Goal: Task Accomplishment & Management: Manage account settings

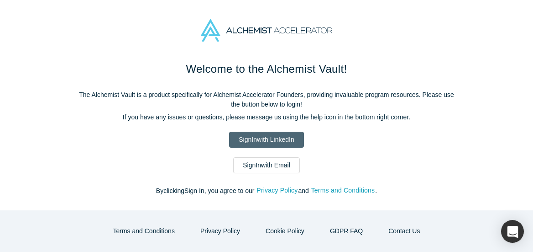
click at [289, 135] on link "Sign In with LinkedIn" at bounding box center [266, 140] width 74 height 16
click at [276, 135] on link "Sign In with LinkedIn" at bounding box center [266, 140] width 74 height 16
click at [275, 138] on link "Sign In with LinkedIn" at bounding box center [266, 140] width 74 height 16
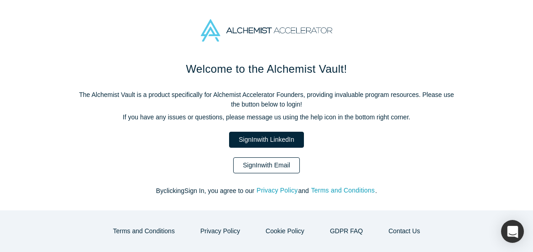
click at [267, 168] on link "Sign In with Email" at bounding box center [266, 165] width 67 height 16
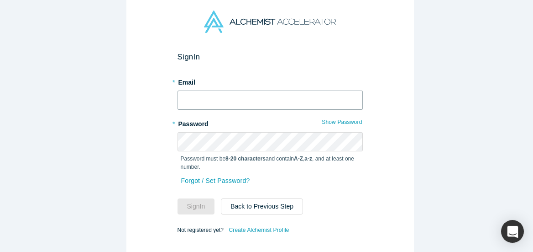
click at [263, 91] on input "text" at bounding box center [270, 99] width 185 height 19
type input "india@alchemistaccelerator.com"
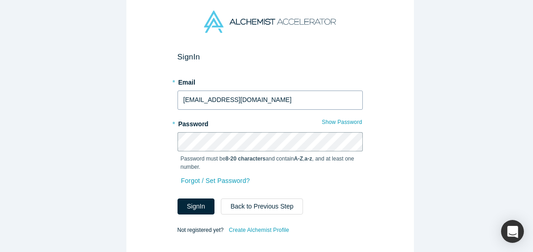
click at [178, 198] on button "Sign In" at bounding box center [196, 206] width 37 height 16
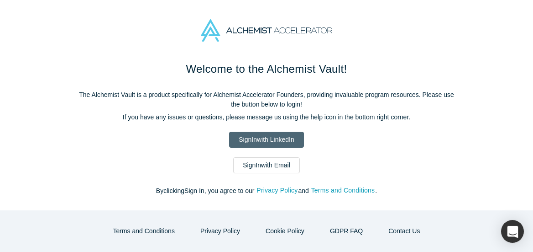
click at [276, 141] on link "Sign In with LinkedIn" at bounding box center [266, 140] width 74 height 16
click at [235, 81] on div "Welcome to the Alchemist Vault! The Alchemist Vault is a product specifically f…" at bounding box center [267, 133] width 384 height 144
